Goal: Task Accomplishment & Management: Complete application form

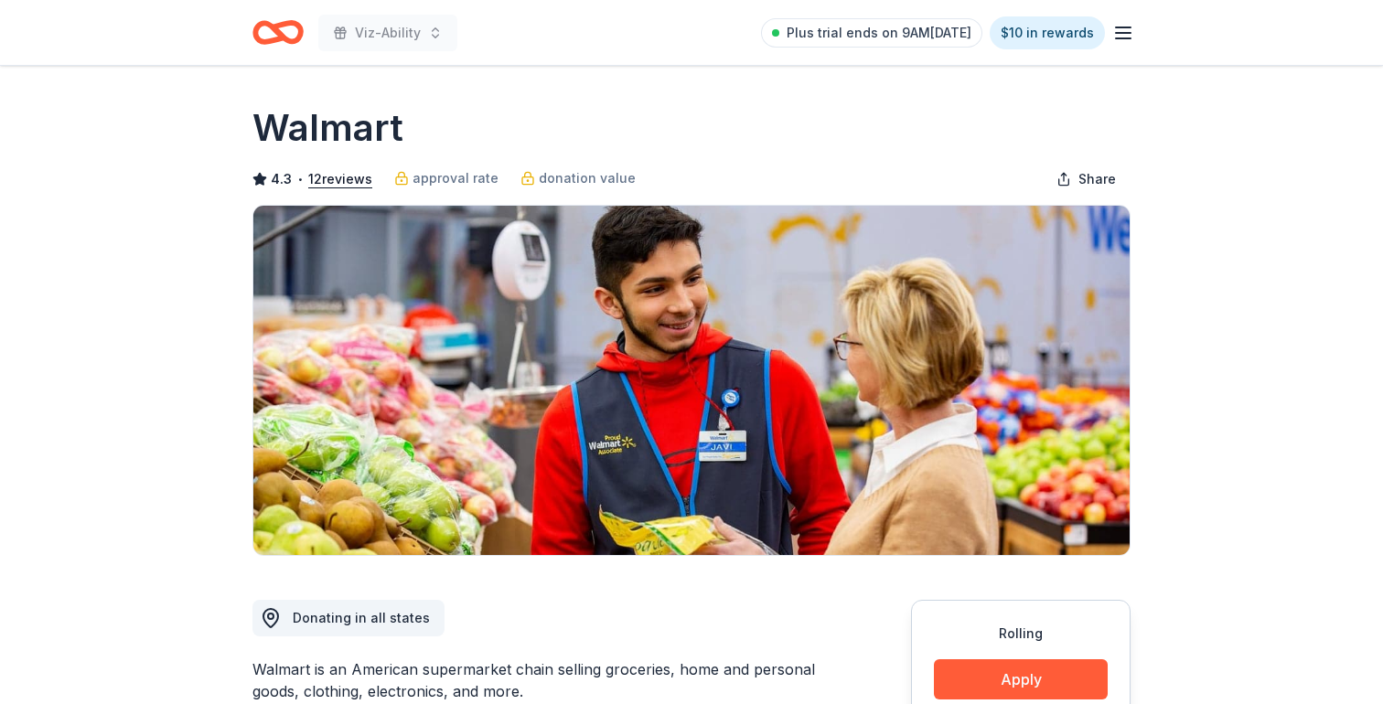
scroll to position [317, 0]
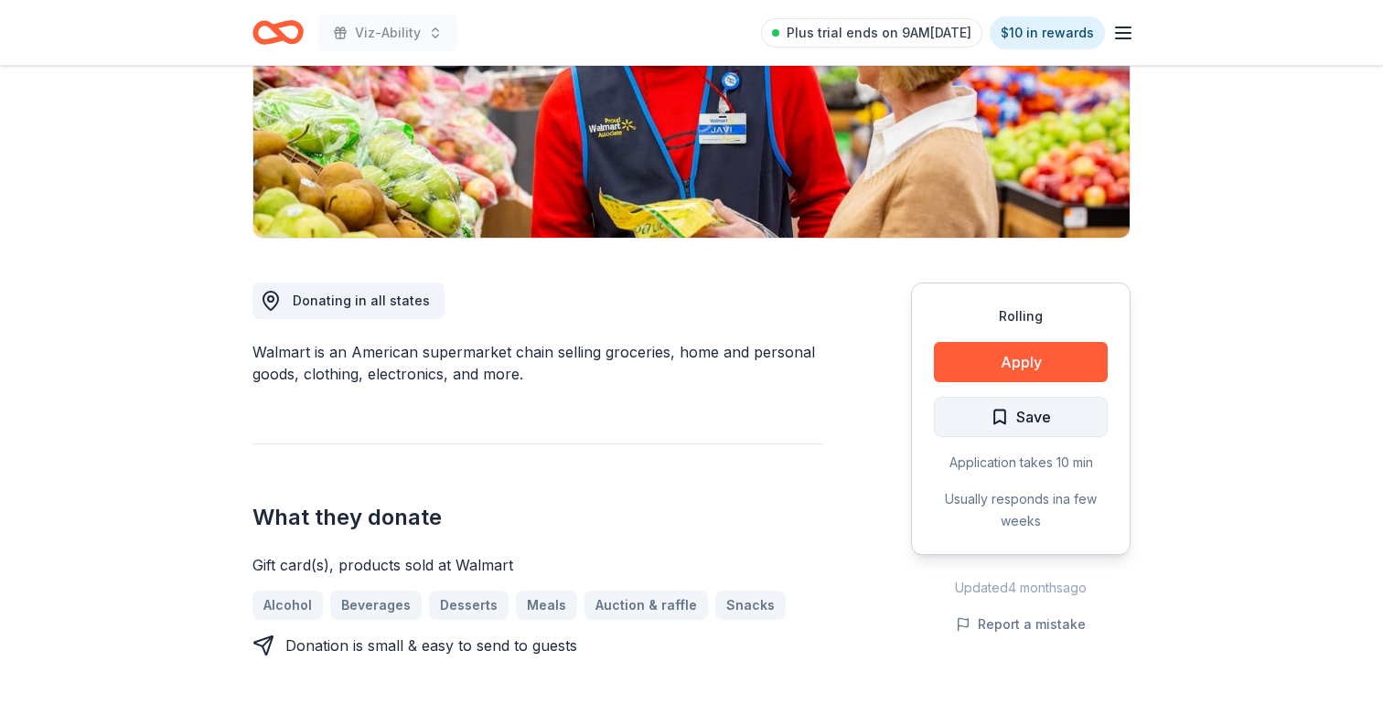
click at [1063, 431] on button "Save" at bounding box center [1021, 417] width 174 height 40
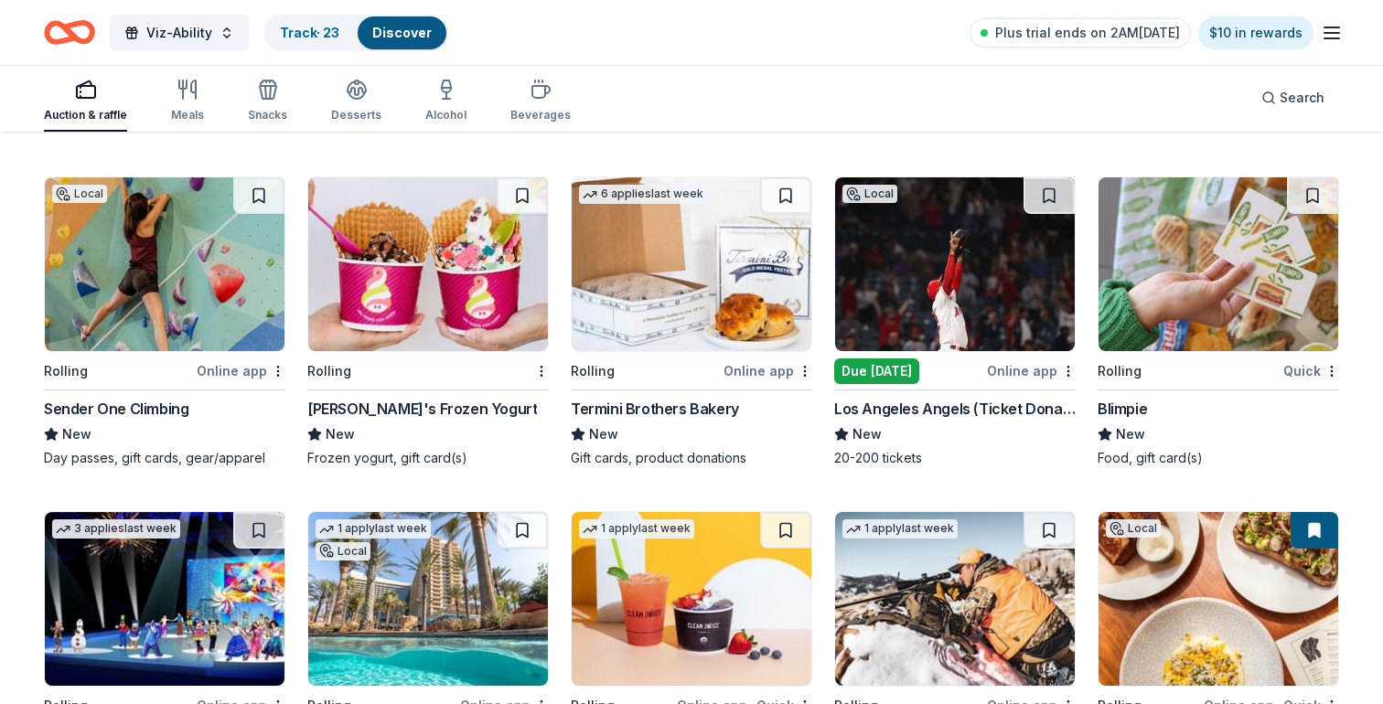
scroll to position [4984, 0]
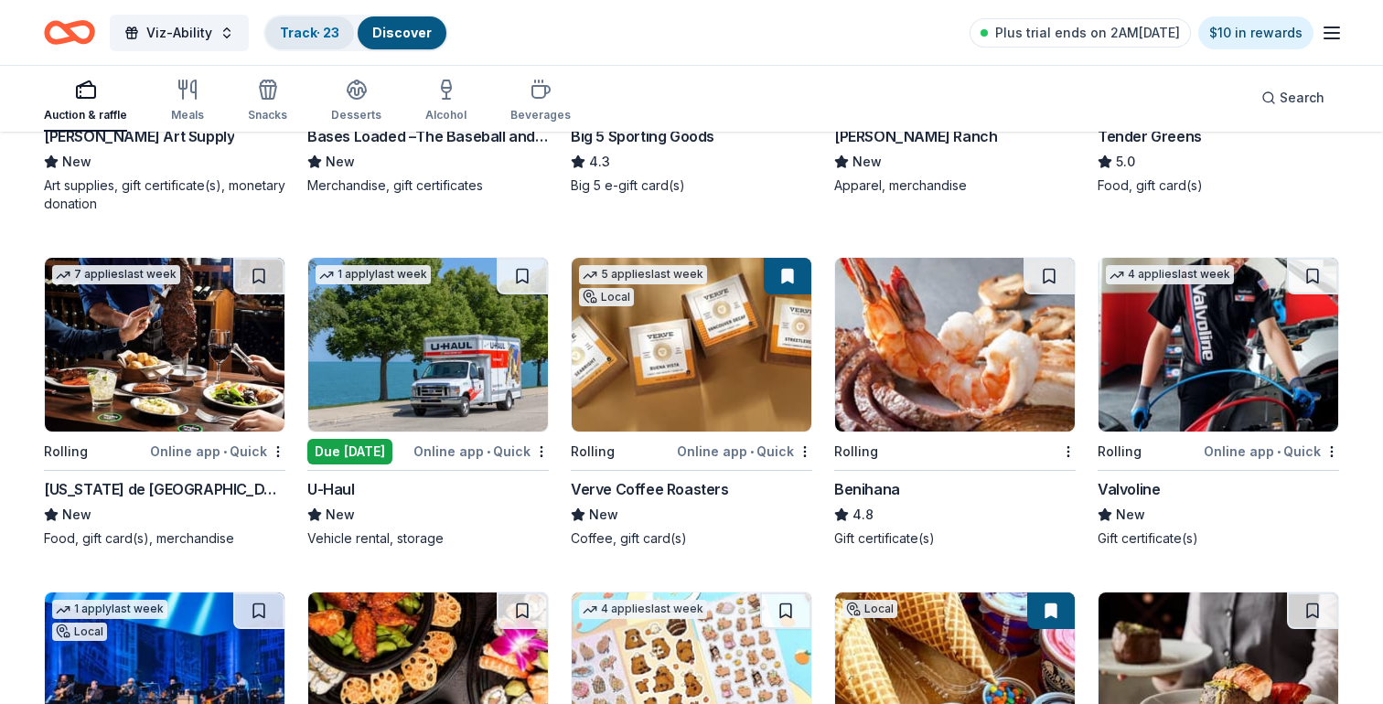
click at [303, 22] on div "Track · 23" at bounding box center [309, 32] width 89 height 33
click at [313, 30] on link "Track · 23" at bounding box center [309, 33] width 59 height 16
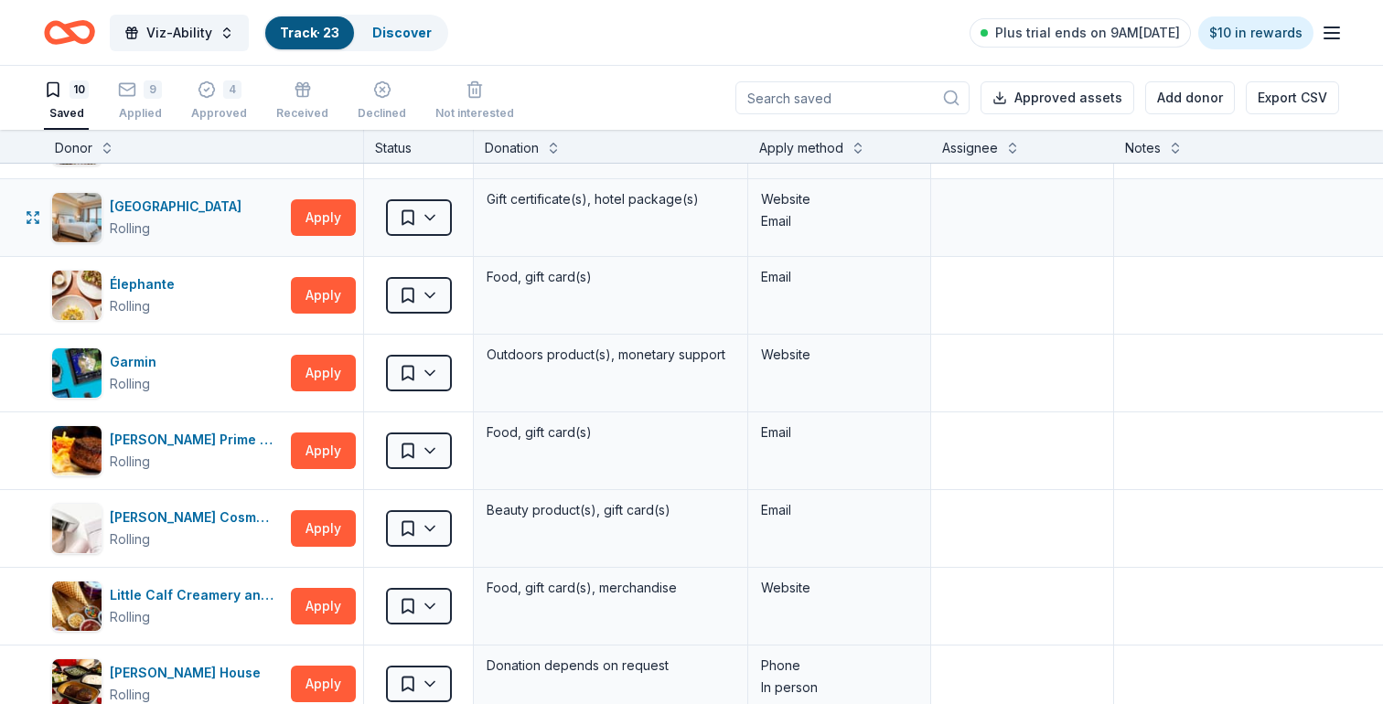
scroll to position [142, 0]
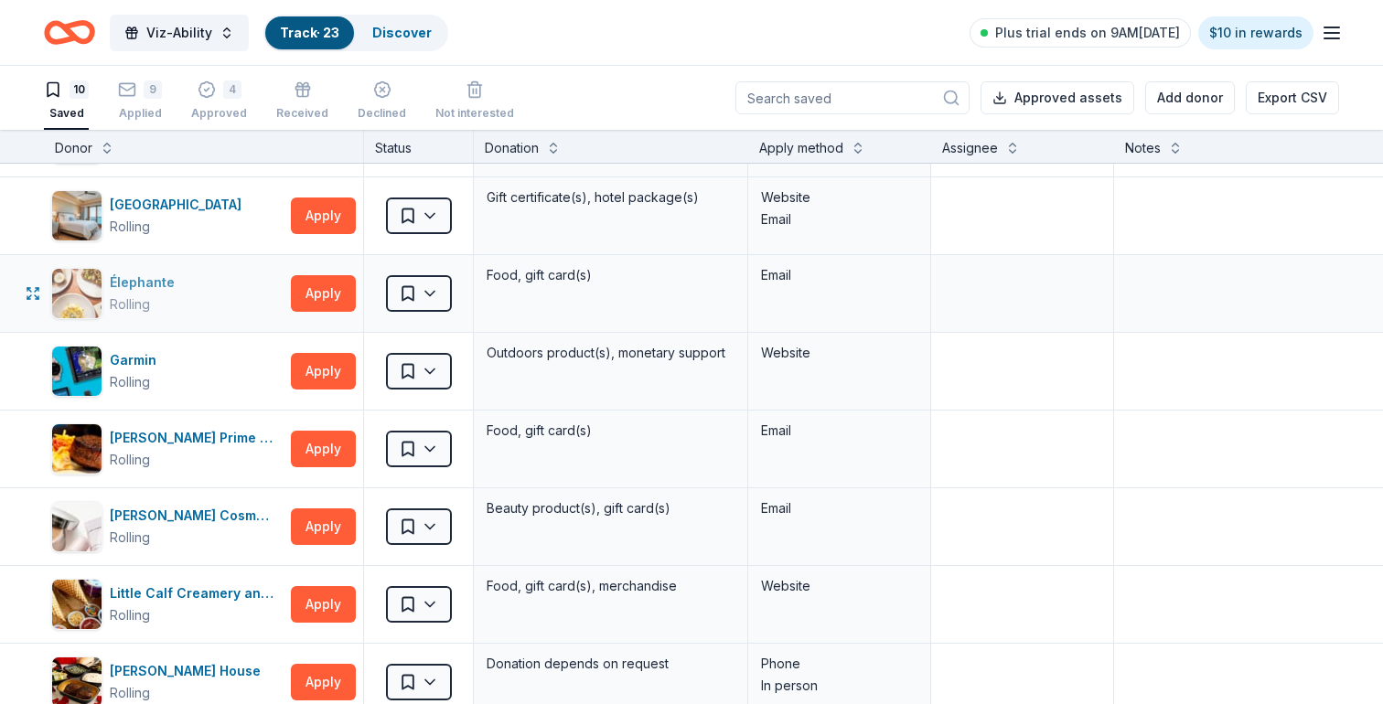
click at [242, 315] on div "Élephante Rolling" at bounding box center [167, 293] width 232 height 51
click at [311, 299] on button "Apply" at bounding box center [323, 293] width 65 height 37
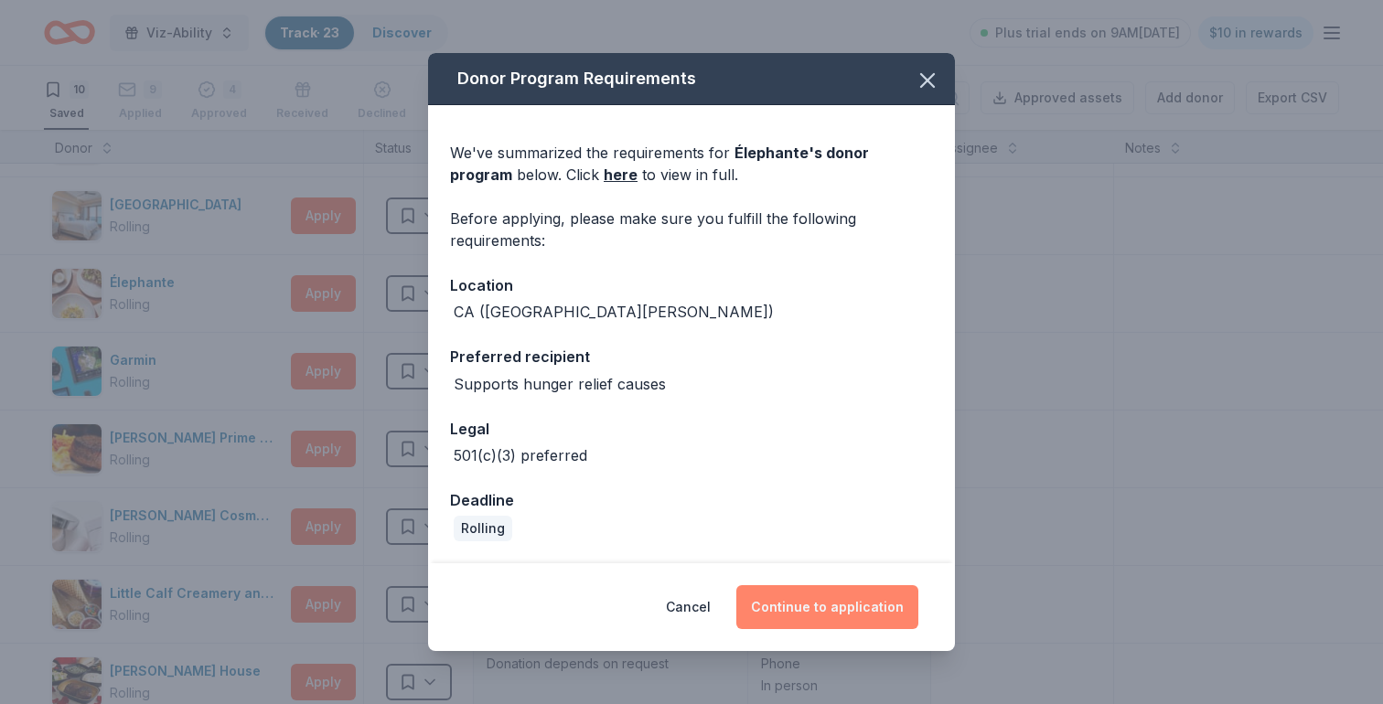
click at [774, 608] on button "Continue to application" at bounding box center [827, 607] width 182 height 44
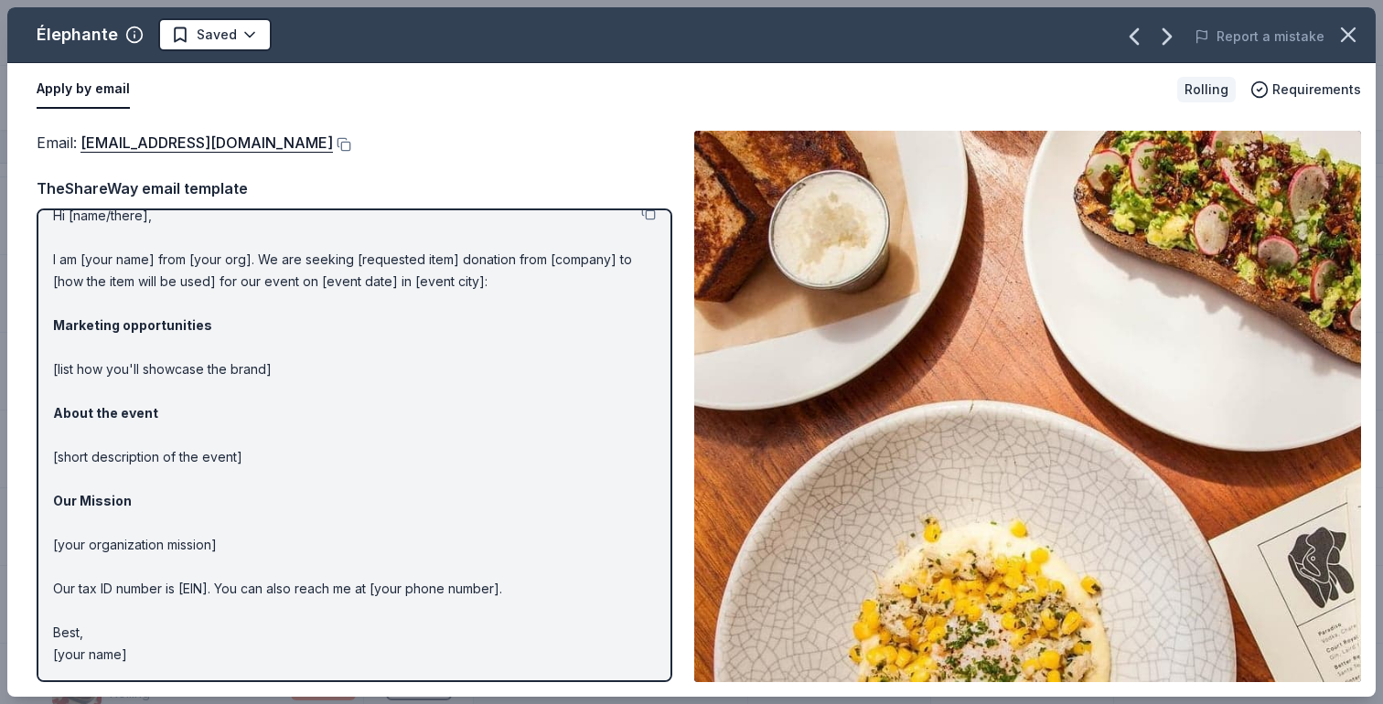
scroll to position [0, 0]
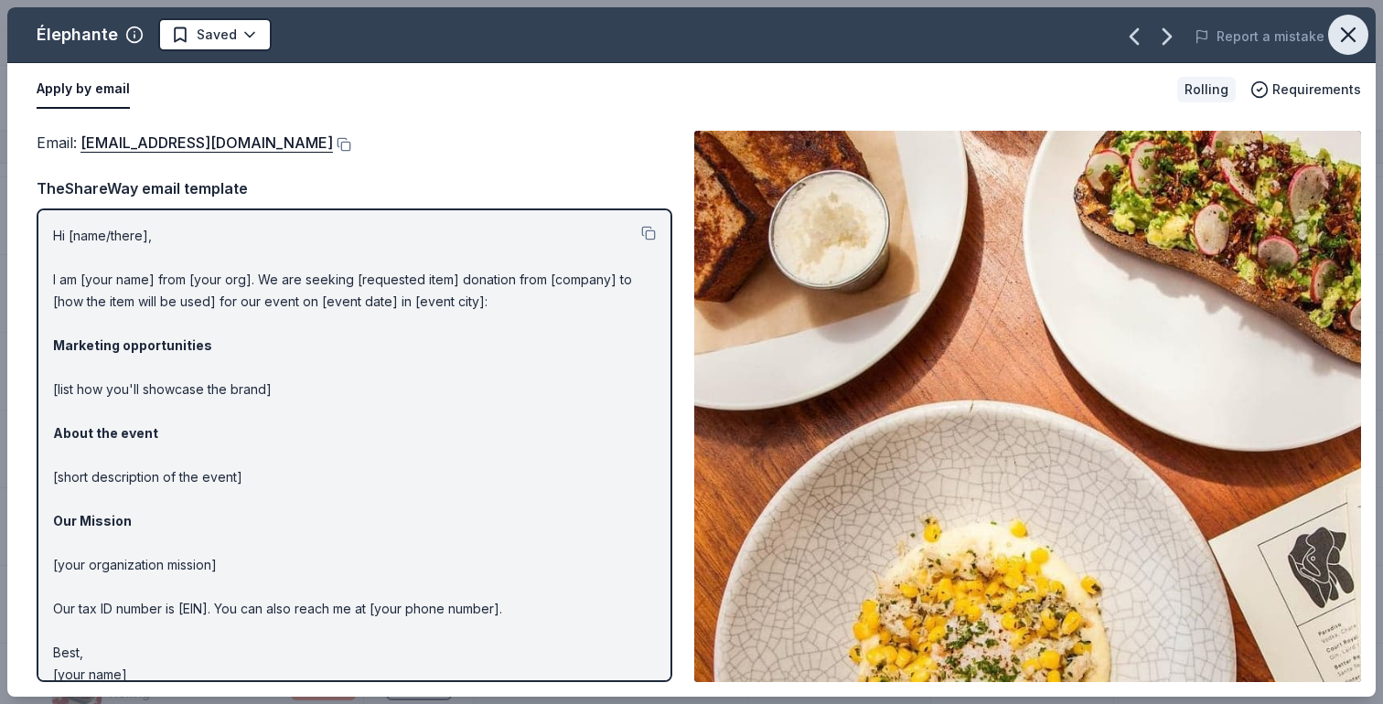
click at [1350, 30] on icon "button" at bounding box center [1348, 35] width 26 height 26
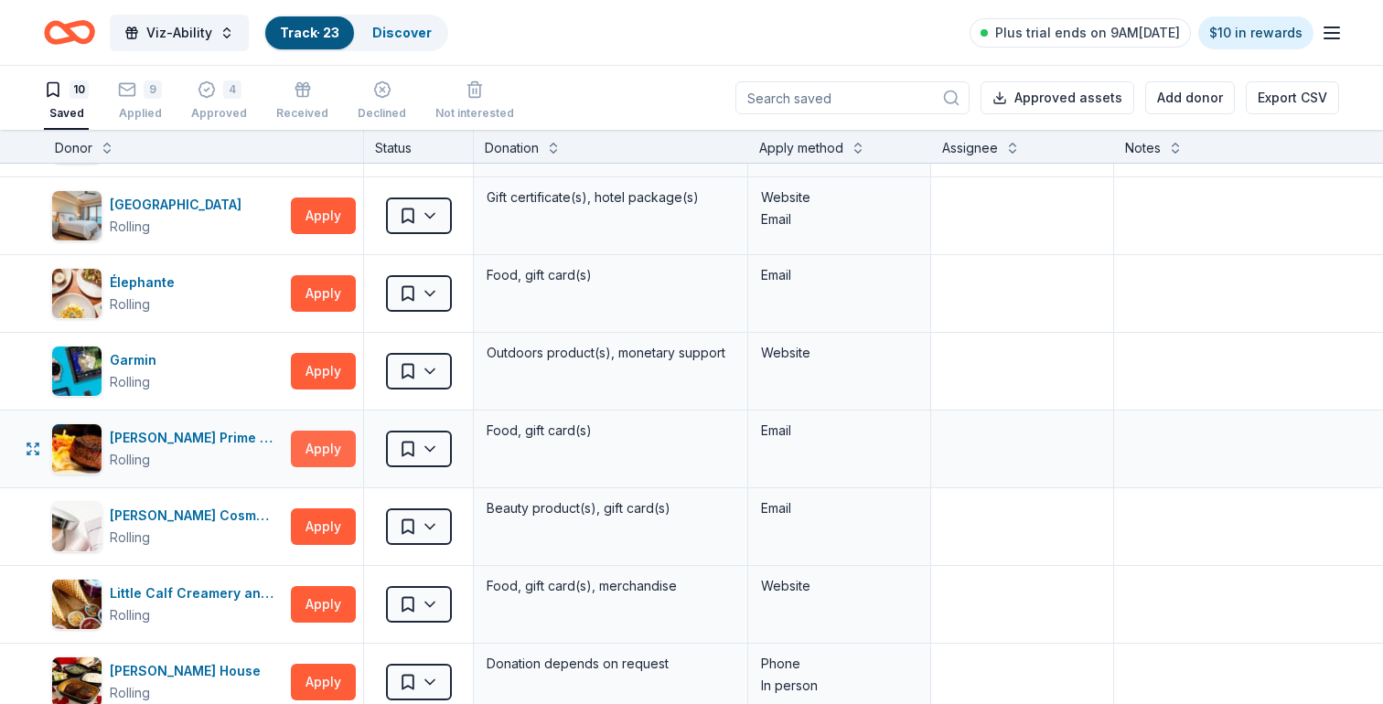
click at [313, 450] on button "Apply" at bounding box center [323, 449] width 65 height 37
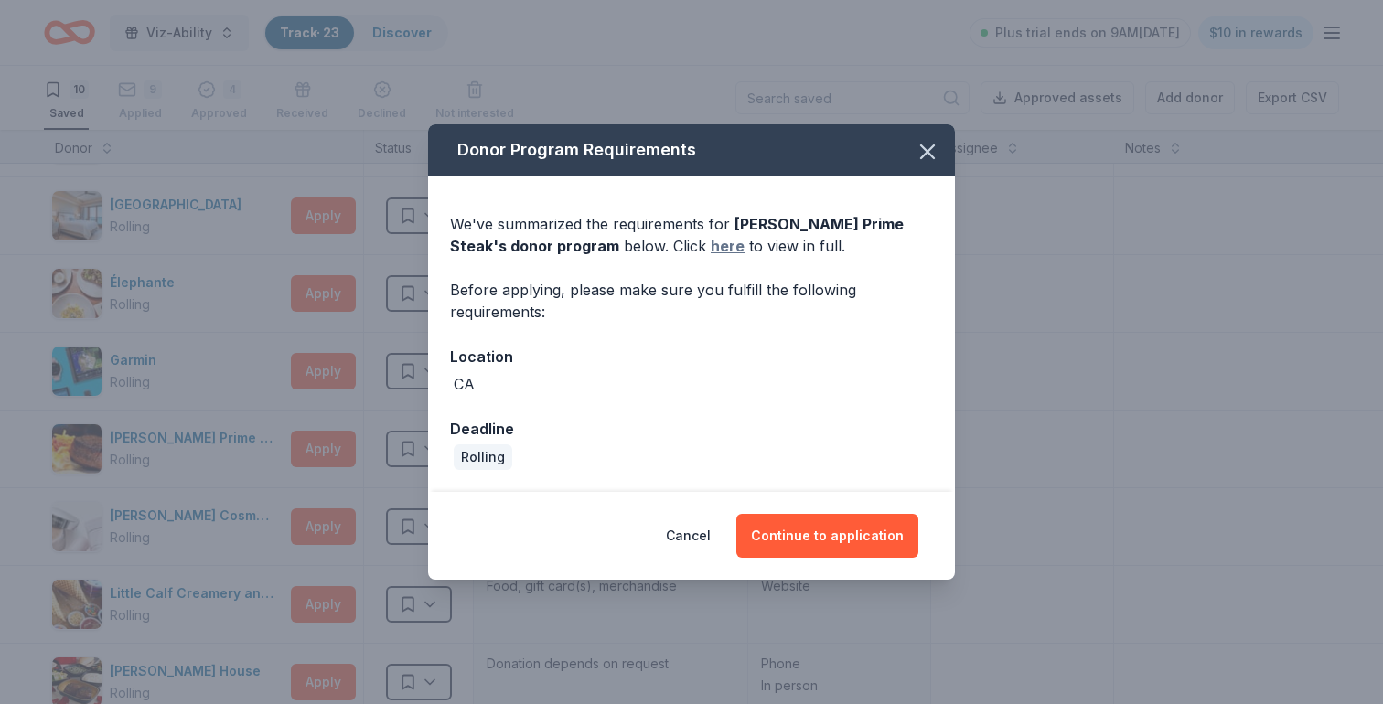
click at [710, 243] on link "here" at bounding box center [727, 246] width 34 height 22
click at [830, 550] on button "Continue to application" at bounding box center [827, 536] width 182 height 44
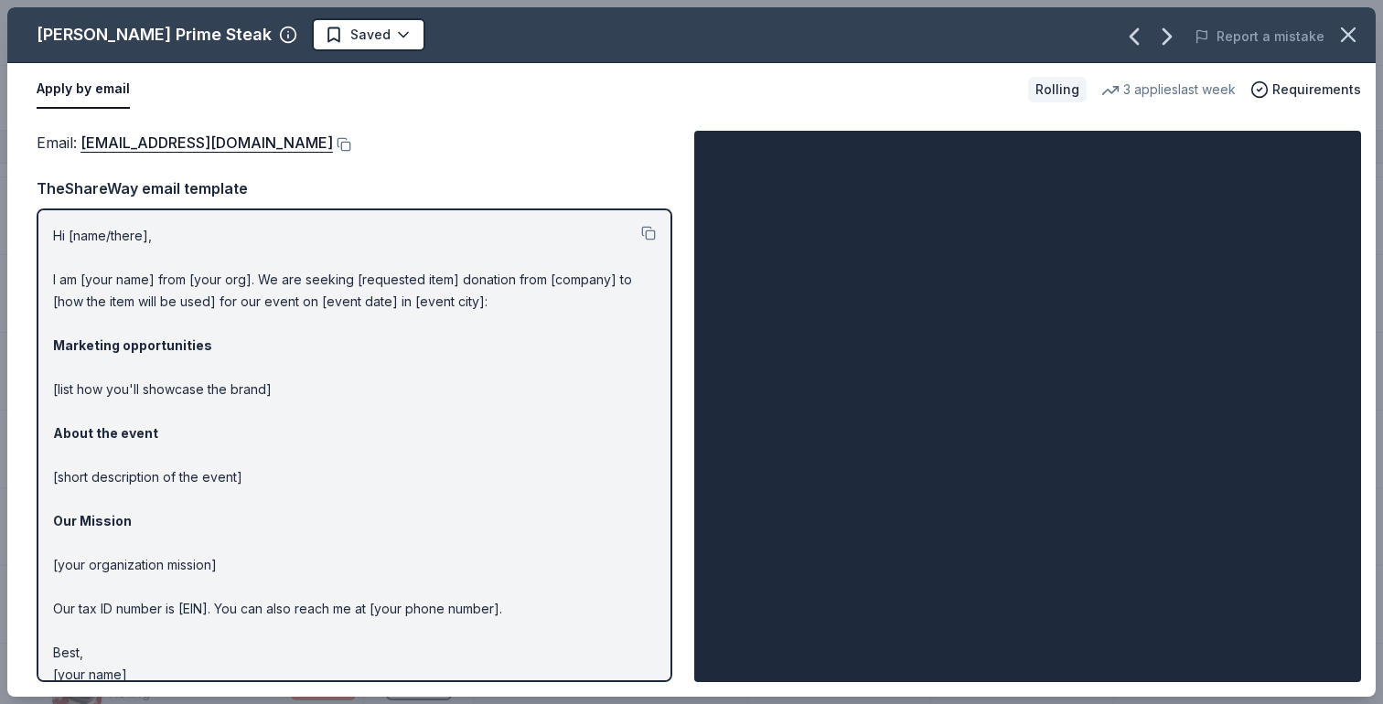
scroll to position [20, 0]
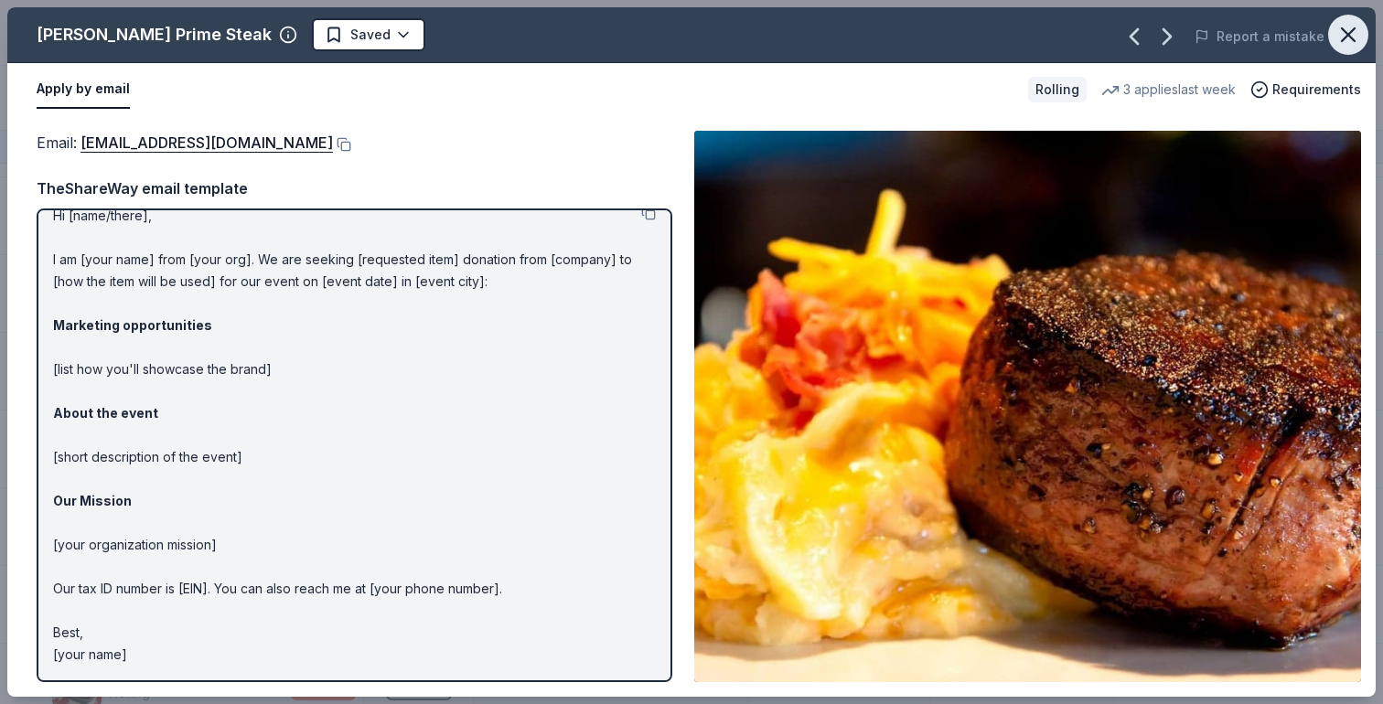
click at [1347, 43] on icon "button" at bounding box center [1348, 35] width 26 height 26
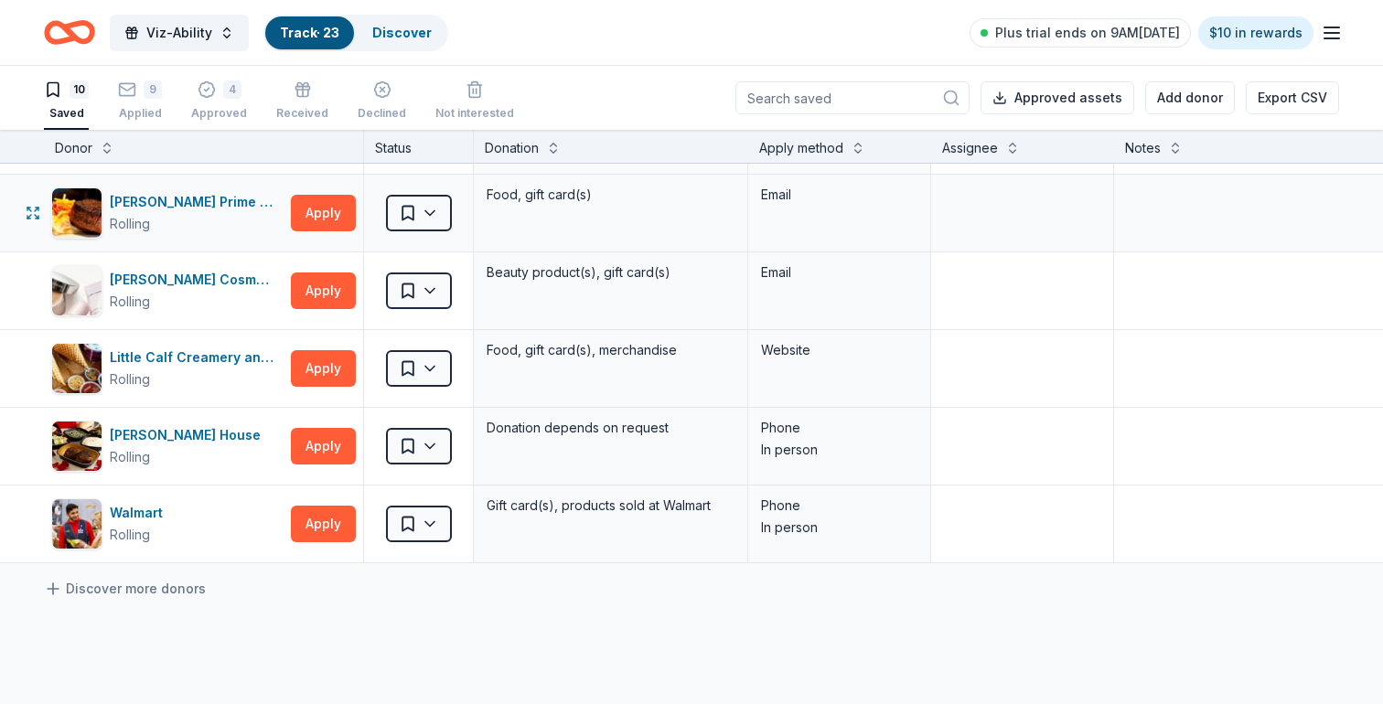
scroll to position [388, 0]
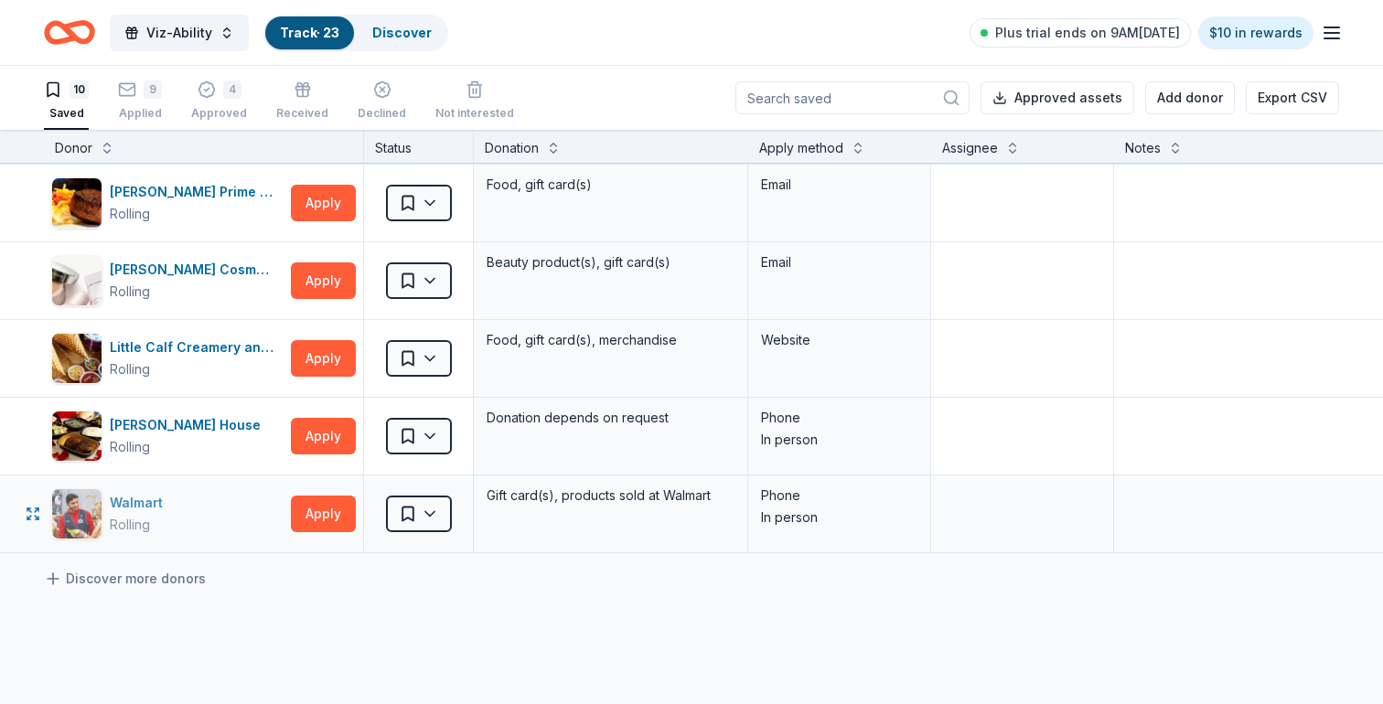
click at [183, 523] on div "Walmart Rolling" at bounding box center [167, 513] width 232 height 51
click at [325, 522] on button "Apply" at bounding box center [323, 514] width 65 height 37
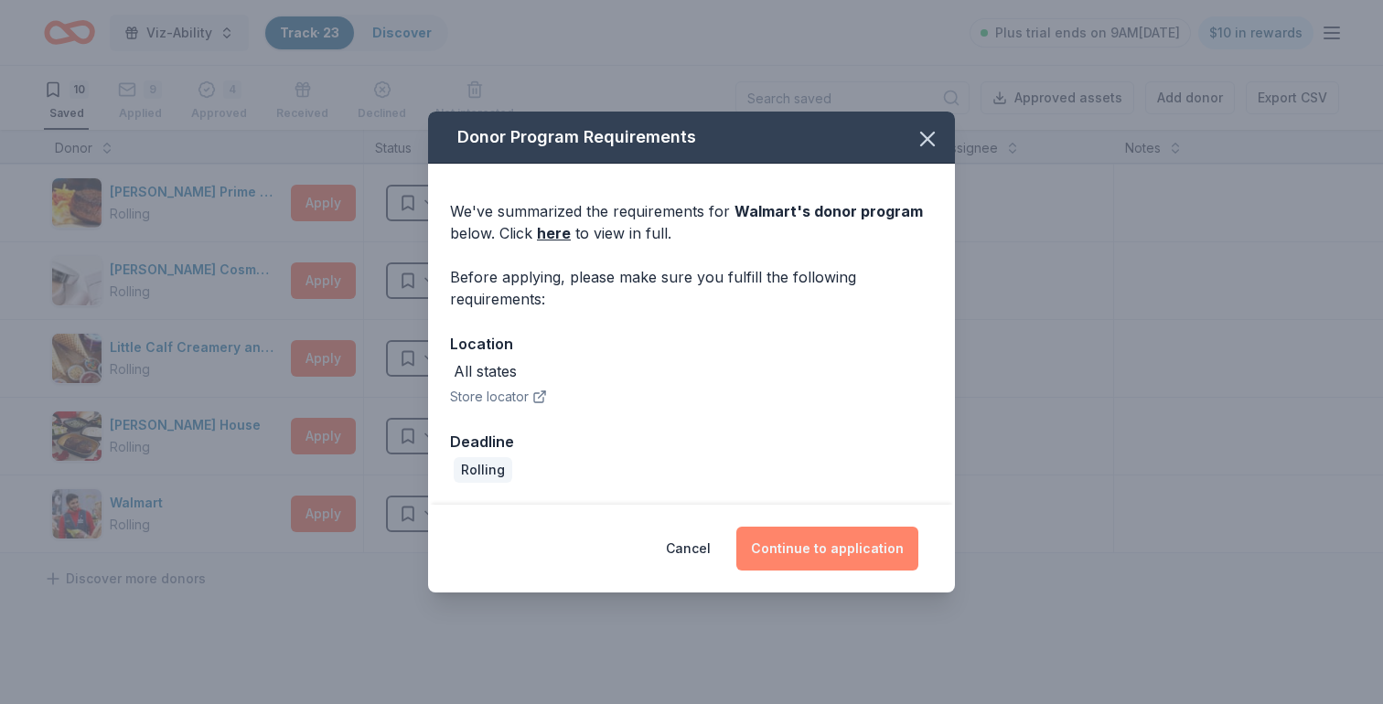
click at [783, 551] on button "Continue to application" at bounding box center [827, 549] width 182 height 44
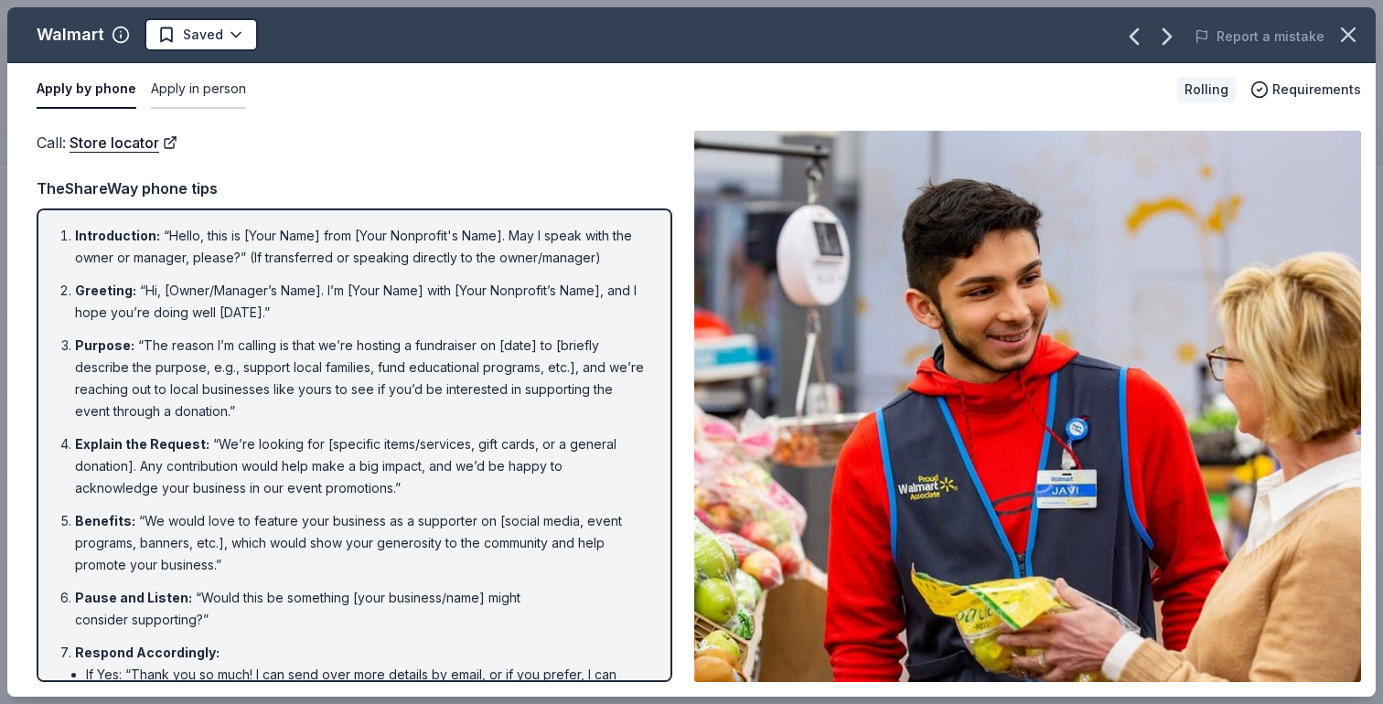
click at [233, 93] on button "Apply in person" at bounding box center [198, 89] width 95 height 38
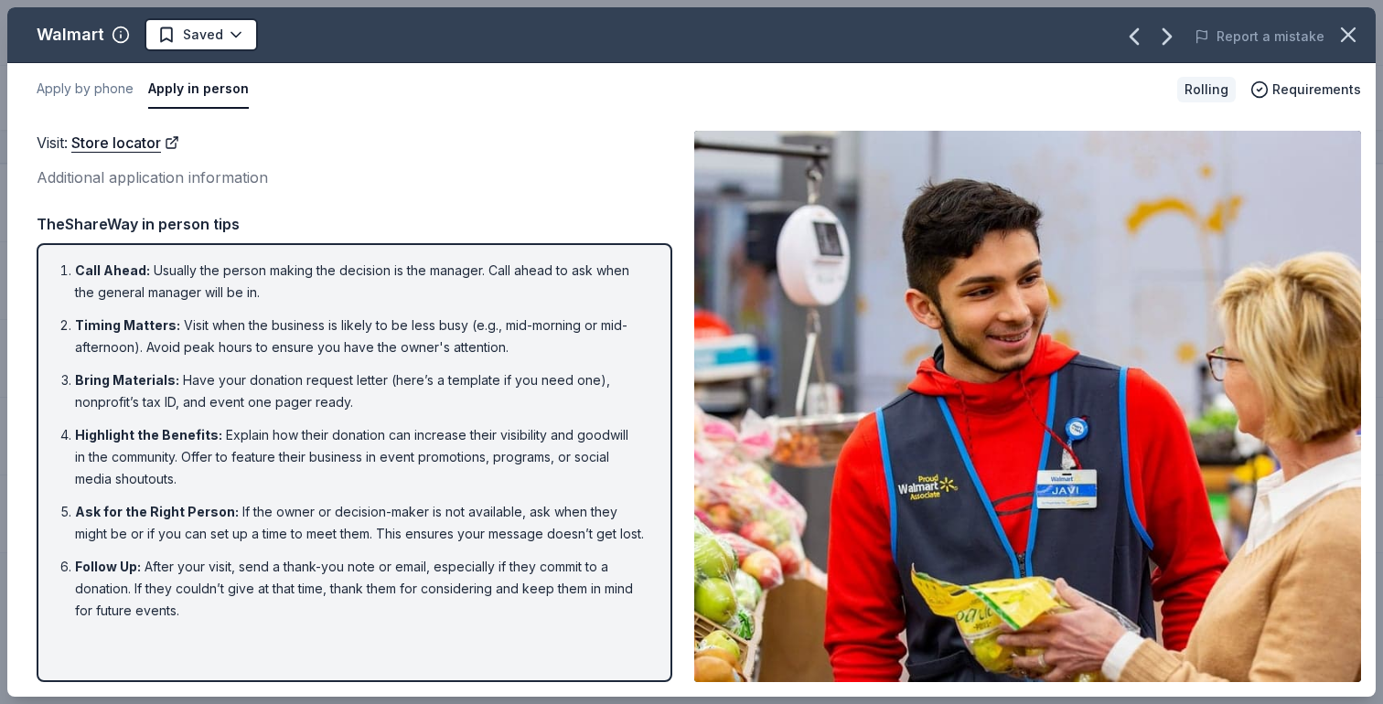
click at [437, 379] on li "Bring Materials : Have your donation request letter (here’s a template if you n…" at bounding box center [360, 391] width 570 height 44
click at [293, 387] on li "Bring Materials : Have your donation request letter (here’s a template if you n…" at bounding box center [360, 391] width 570 height 44
click at [155, 410] on li "Bring Materials : Have your donation request letter (here’s a template if you n…" at bounding box center [360, 391] width 570 height 44
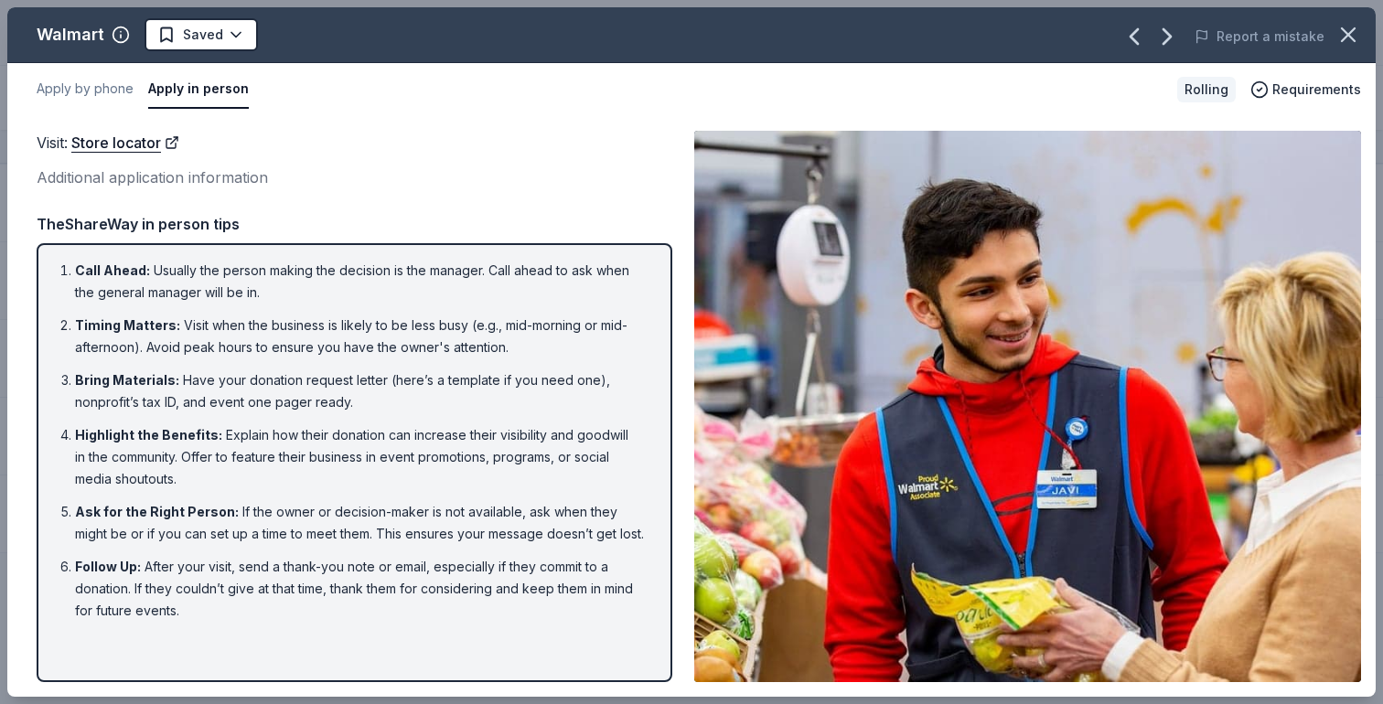
drag, startPoint x: 237, startPoint y: 381, endPoint x: 364, endPoint y: 384, distance: 127.1
click at [364, 384] on li "Bring Materials : Have your donation request letter (here’s a template if you n…" at bounding box center [360, 391] width 570 height 44
